Goal: Navigation & Orientation: Understand site structure

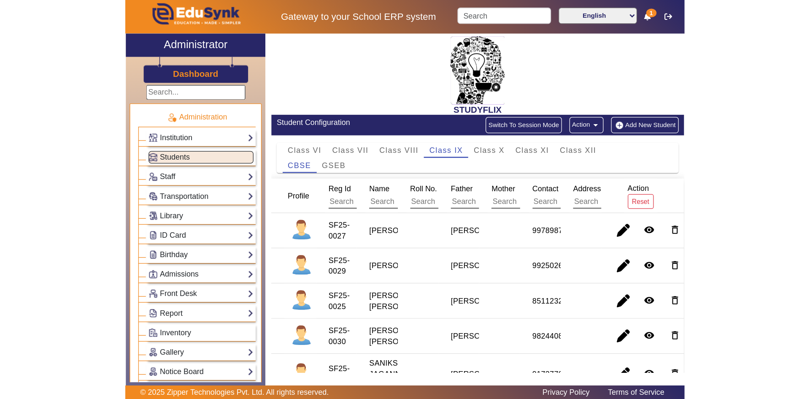
scroll to position [81, 0]
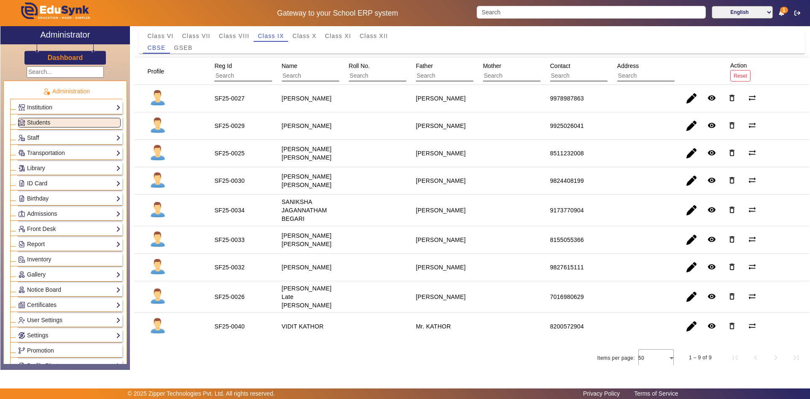
click at [436, 131] on mat-cell at bounding box center [506, 125] width 67 height 27
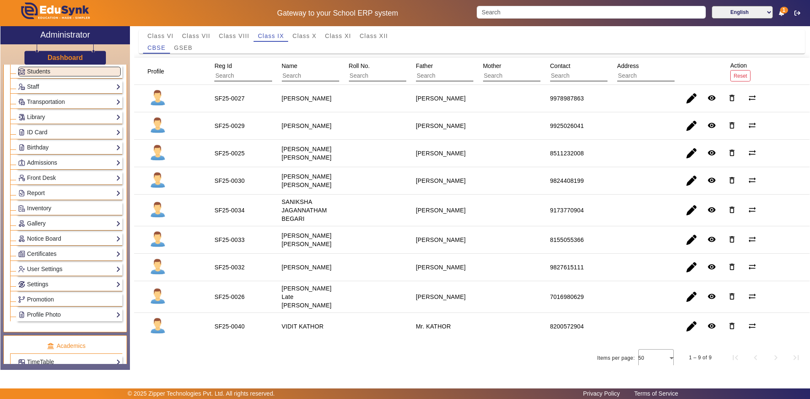
scroll to position [127, 0]
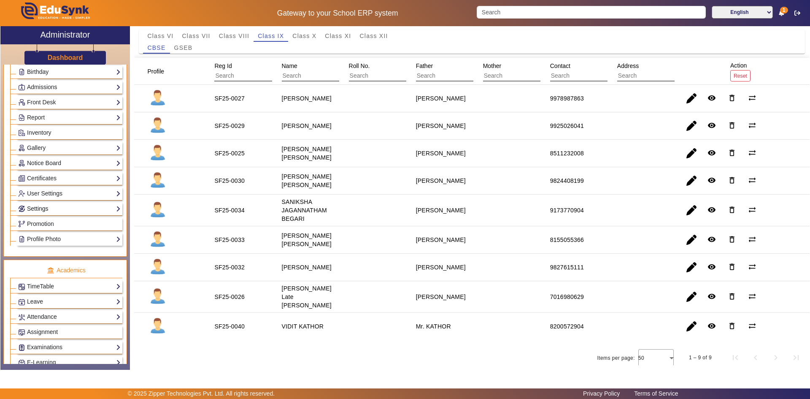
click at [46, 210] on link "Settings" at bounding box center [69, 209] width 103 height 10
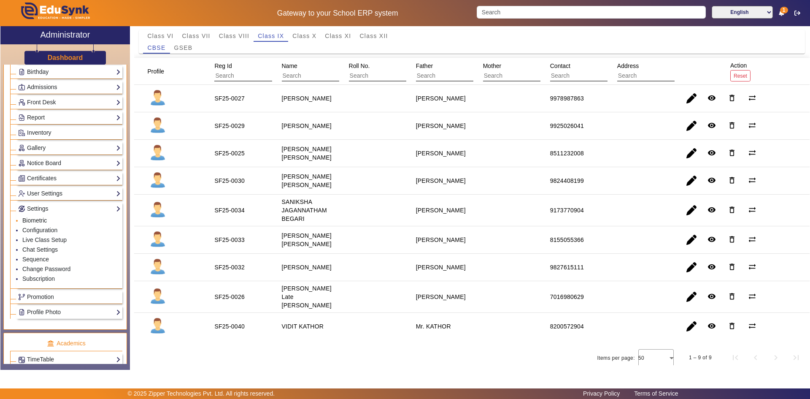
click at [32, 222] on link "Biometric" at bounding box center [34, 220] width 24 height 7
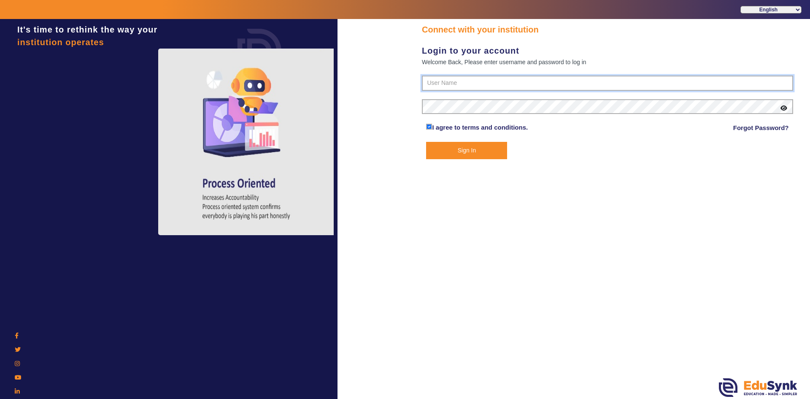
type input "6354922771"
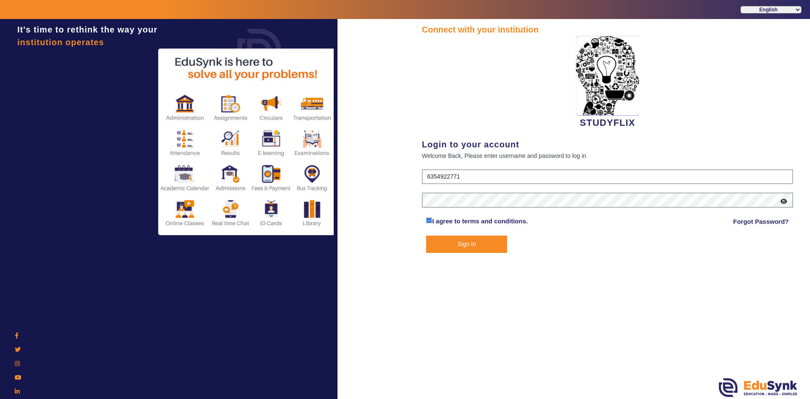
click at [436, 241] on button "Sign In" at bounding box center [466, 243] width 81 height 17
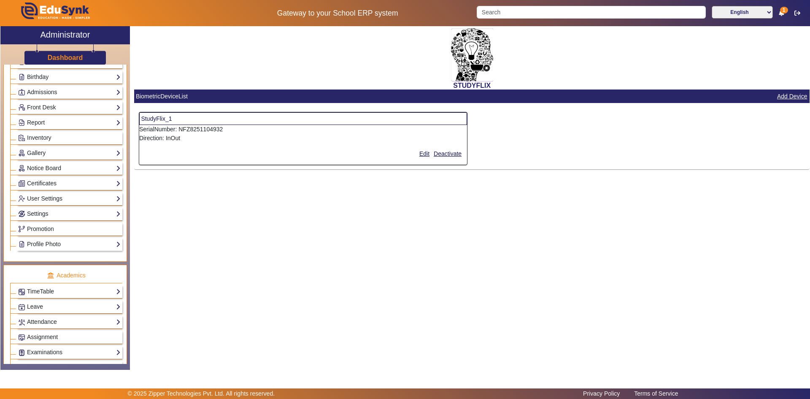
scroll to position [127, 0]
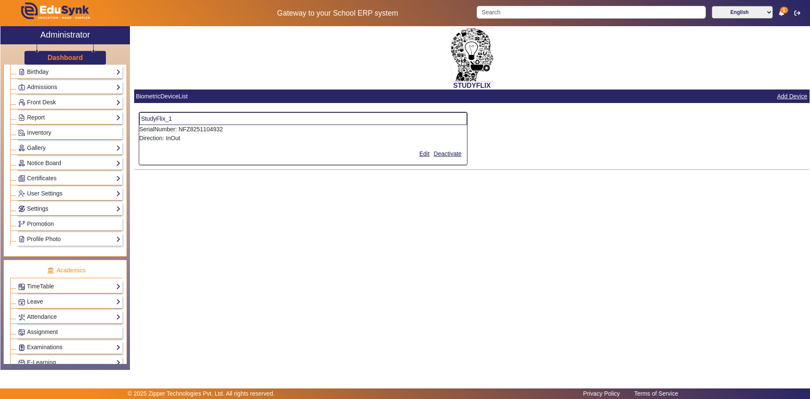
click at [44, 206] on link "Settings" at bounding box center [69, 209] width 103 height 10
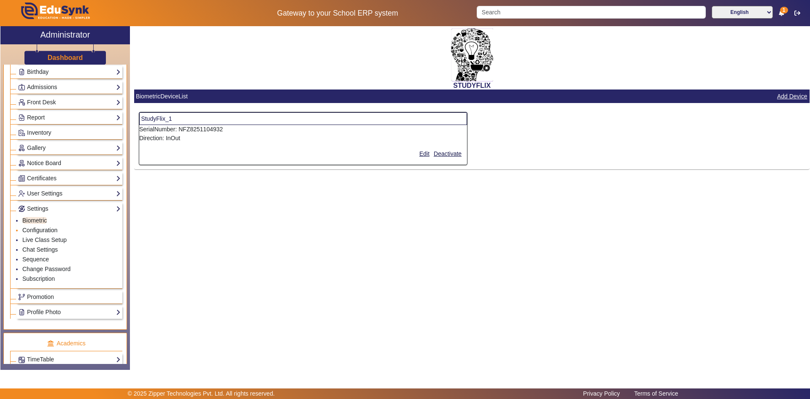
click at [30, 231] on link "Configuration" at bounding box center [39, 230] width 35 height 7
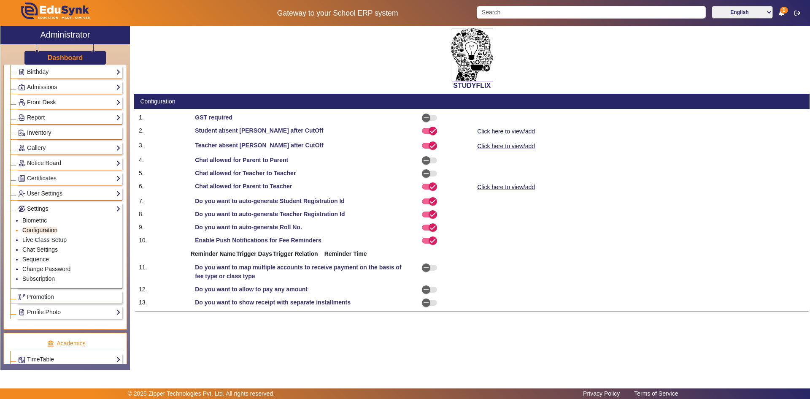
select select "AfterDueDate"
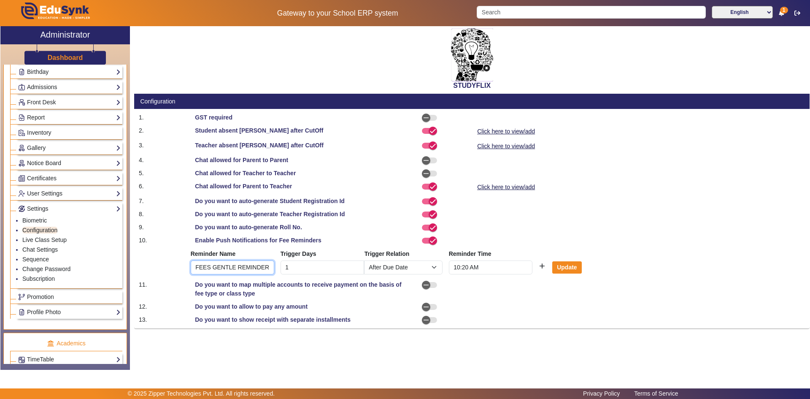
click at [250, 266] on input "FEES GENTLE REMINDER" at bounding box center [233, 267] width 84 height 14
click at [436, 269] on button "Update" at bounding box center [567, 267] width 30 height 13
click at [429, 285] on icon "button" at bounding box center [426, 285] width 8 height 8
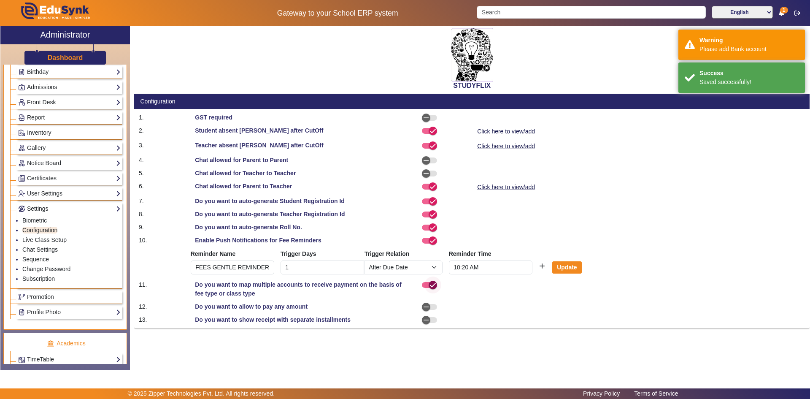
click at [429, 285] on icon "button" at bounding box center [433, 285] width 8 height 8
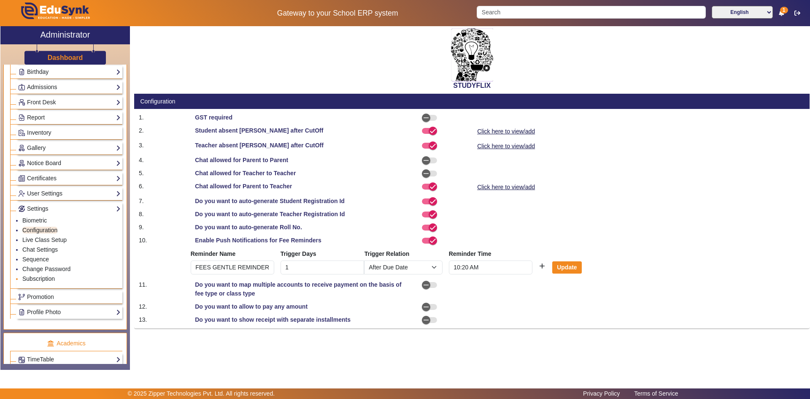
click at [47, 278] on link "Subscription" at bounding box center [38, 278] width 32 height 7
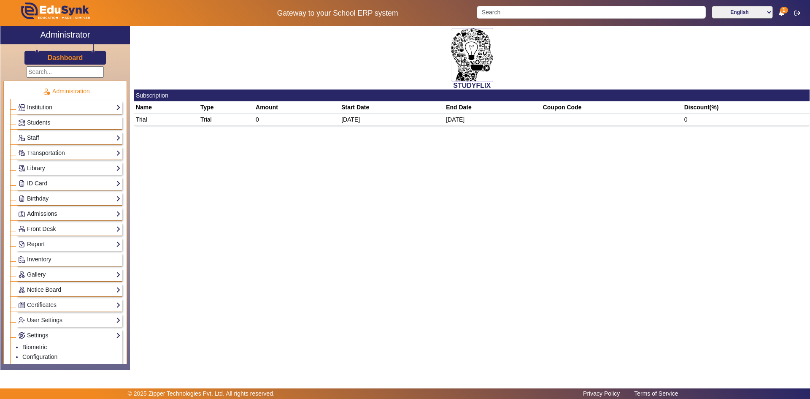
click at [43, 111] on link "Institution" at bounding box center [69, 108] width 103 height 10
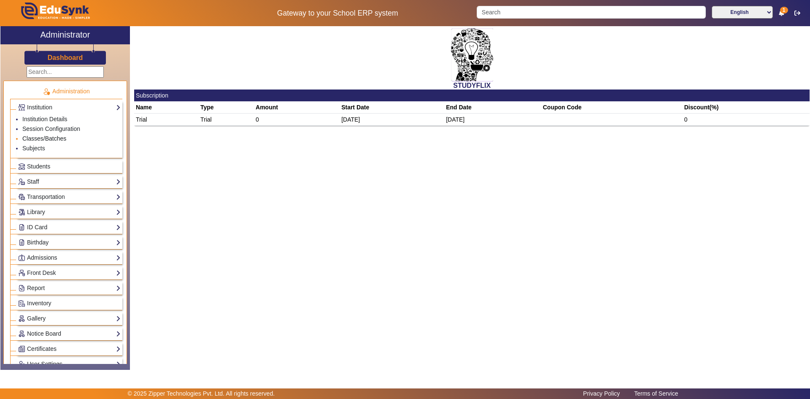
click at [43, 138] on link "Classes/Batches" at bounding box center [44, 138] width 44 height 7
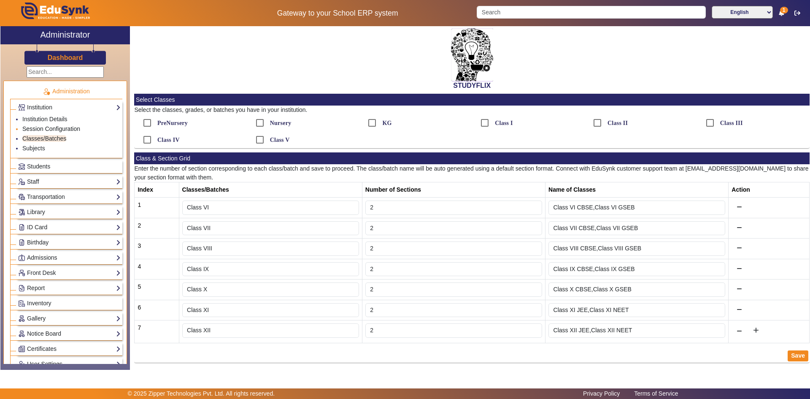
click at [46, 129] on link "Session Configuration" at bounding box center [51, 128] width 58 height 7
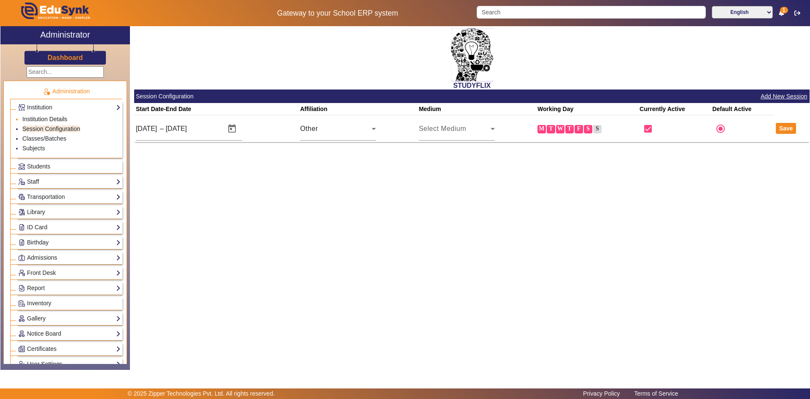
click at [46, 119] on link "Institution Details" at bounding box center [44, 119] width 45 height 7
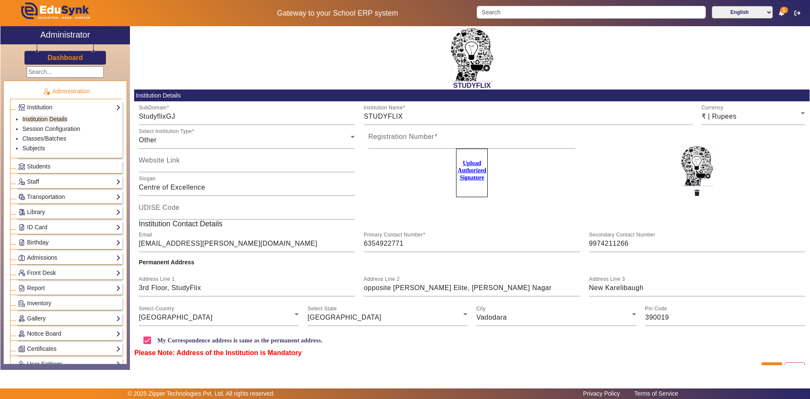
scroll to position [18, 0]
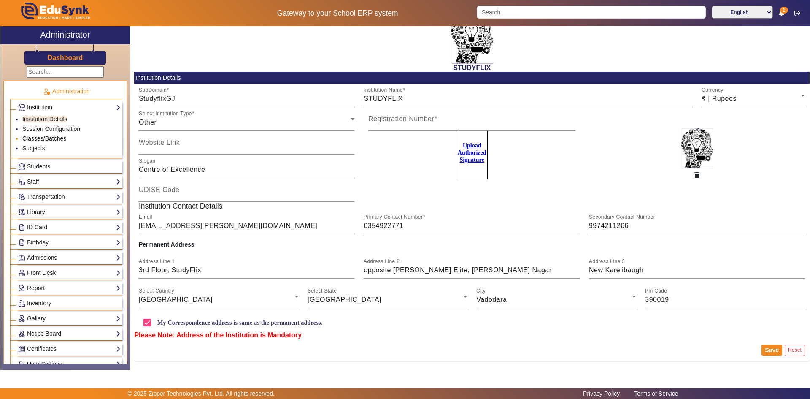
click at [42, 140] on link "Classes/Batches" at bounding box center [44, 138] width 44 height 7
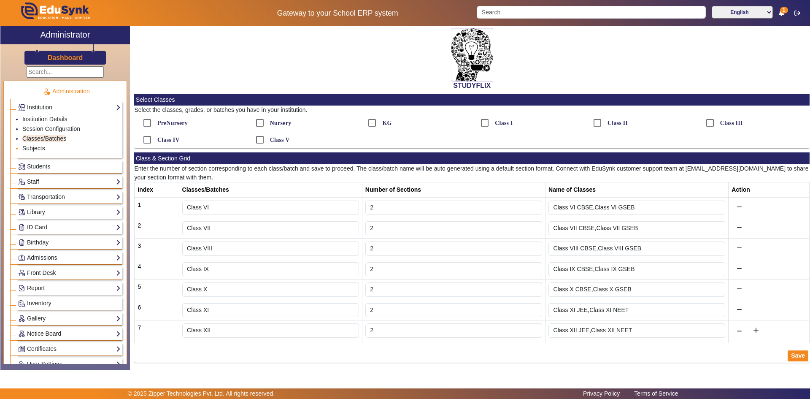
click at [34, 148] on link "Subjects" at bounding box center [33, 148] width 23 height 7
